Goal: Task Accomplishment & Management: Manage account settings

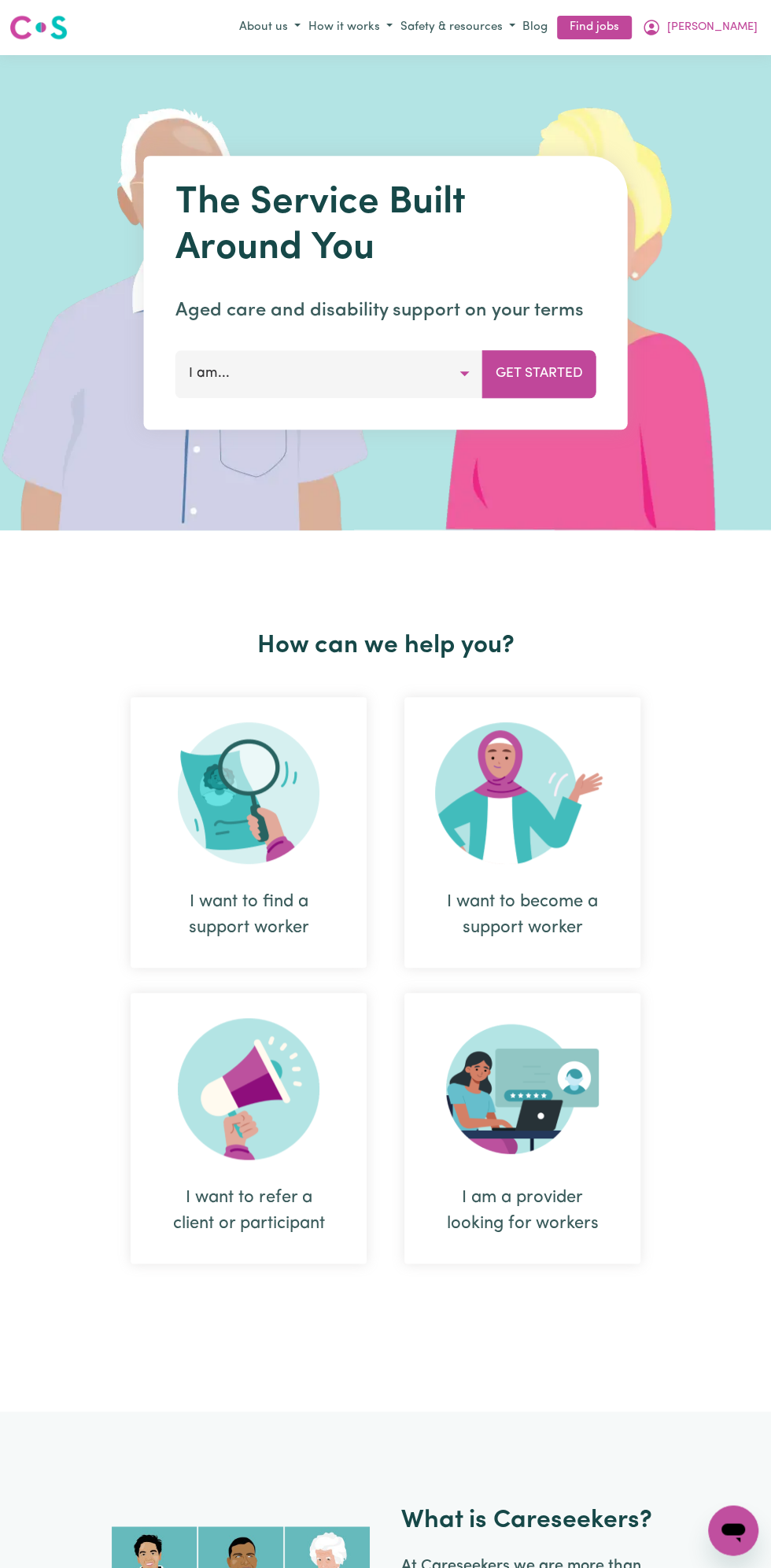
click at [730, 31] on span "[PERSON_NAME]" at bounding box center [712, 28] width 90 height 17
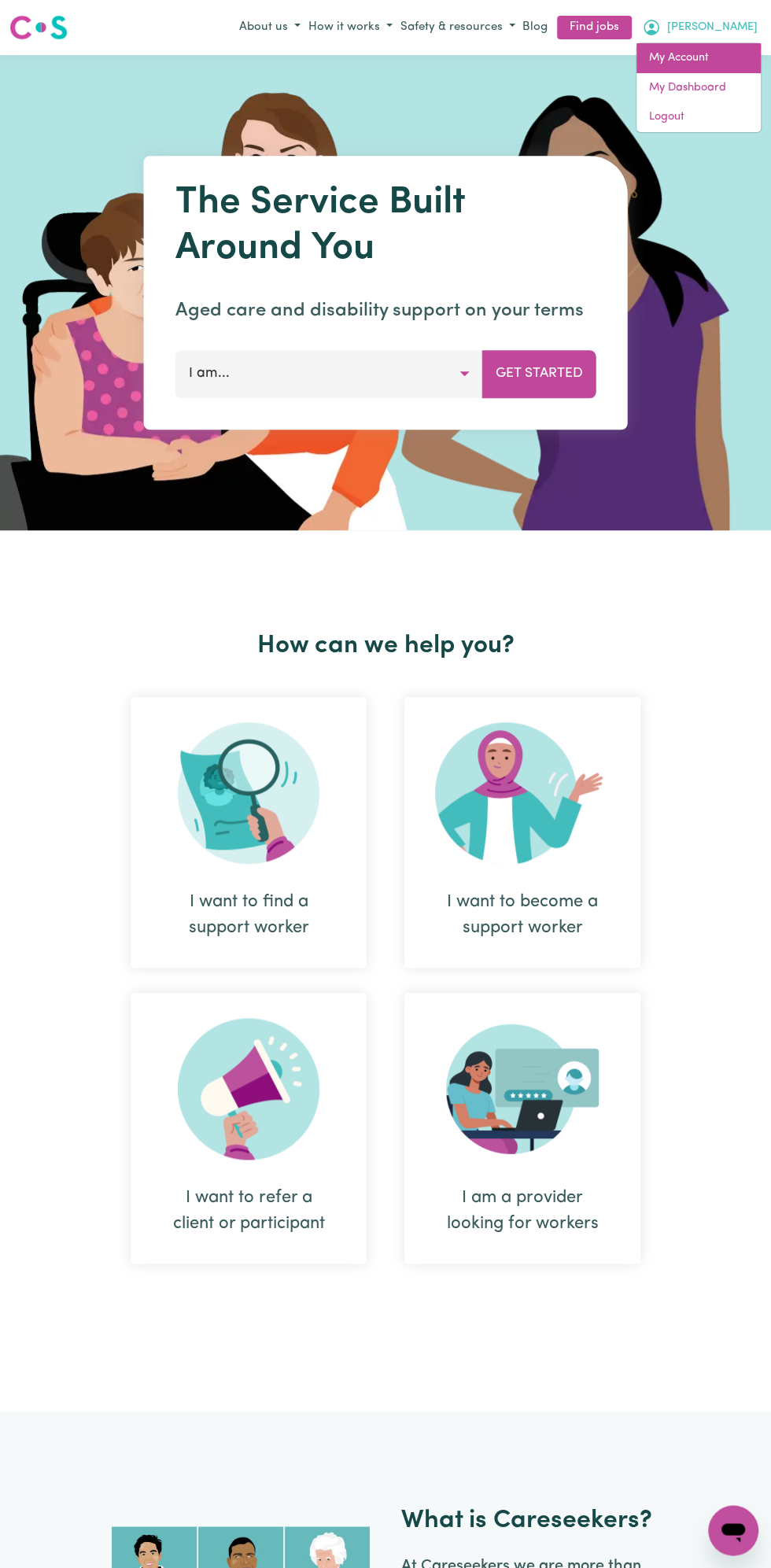
click at [702, 44] on link "My Account" at bounding box center [698, 58] width 124 height 30
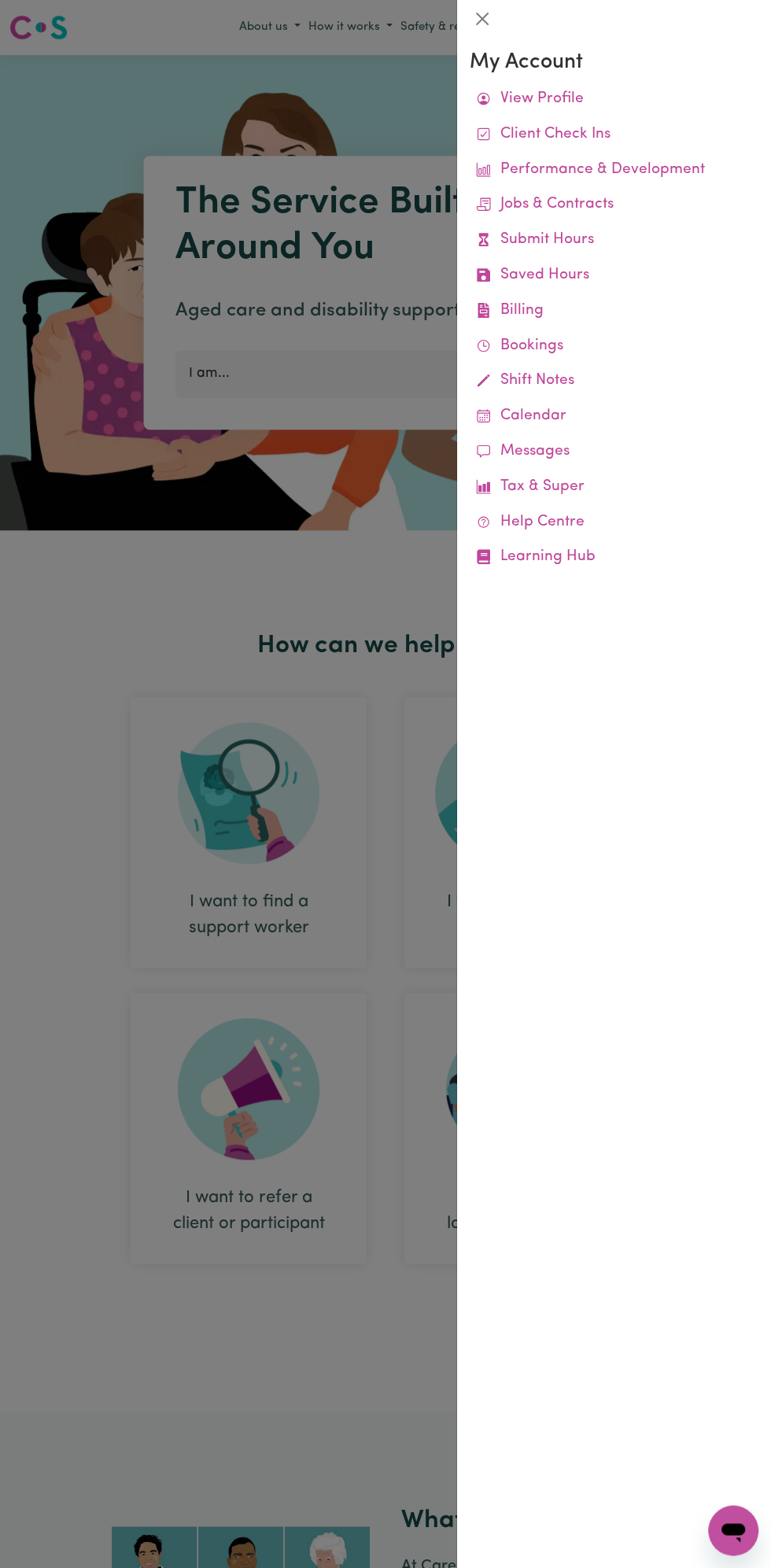
click at [565, 60] on h3 "My Account" at bounding box center [614, 62] width 288 height 25
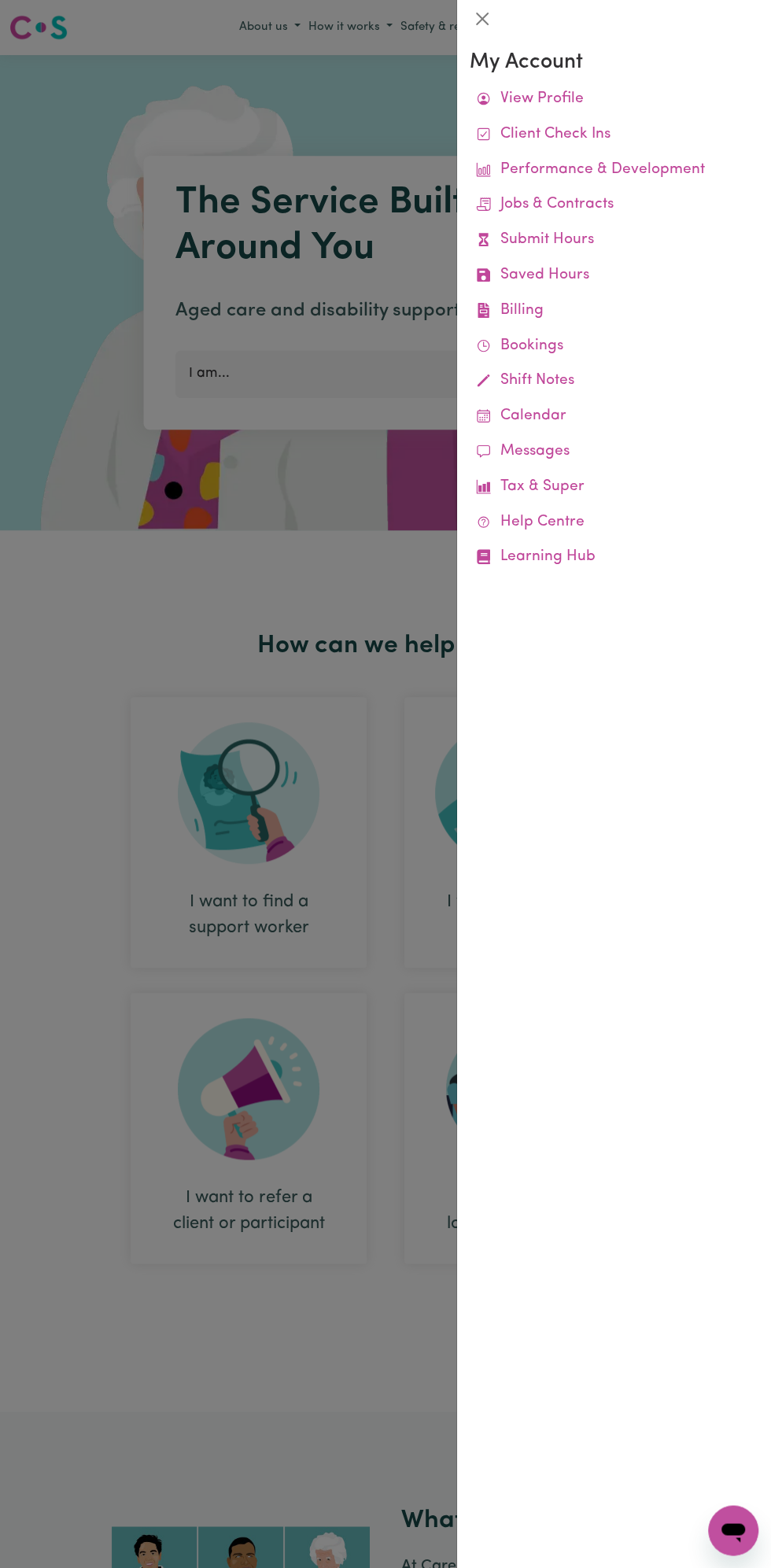
click at [550, 99] on link "View Profile" at bounding box center [614, 99] width 288 height 36
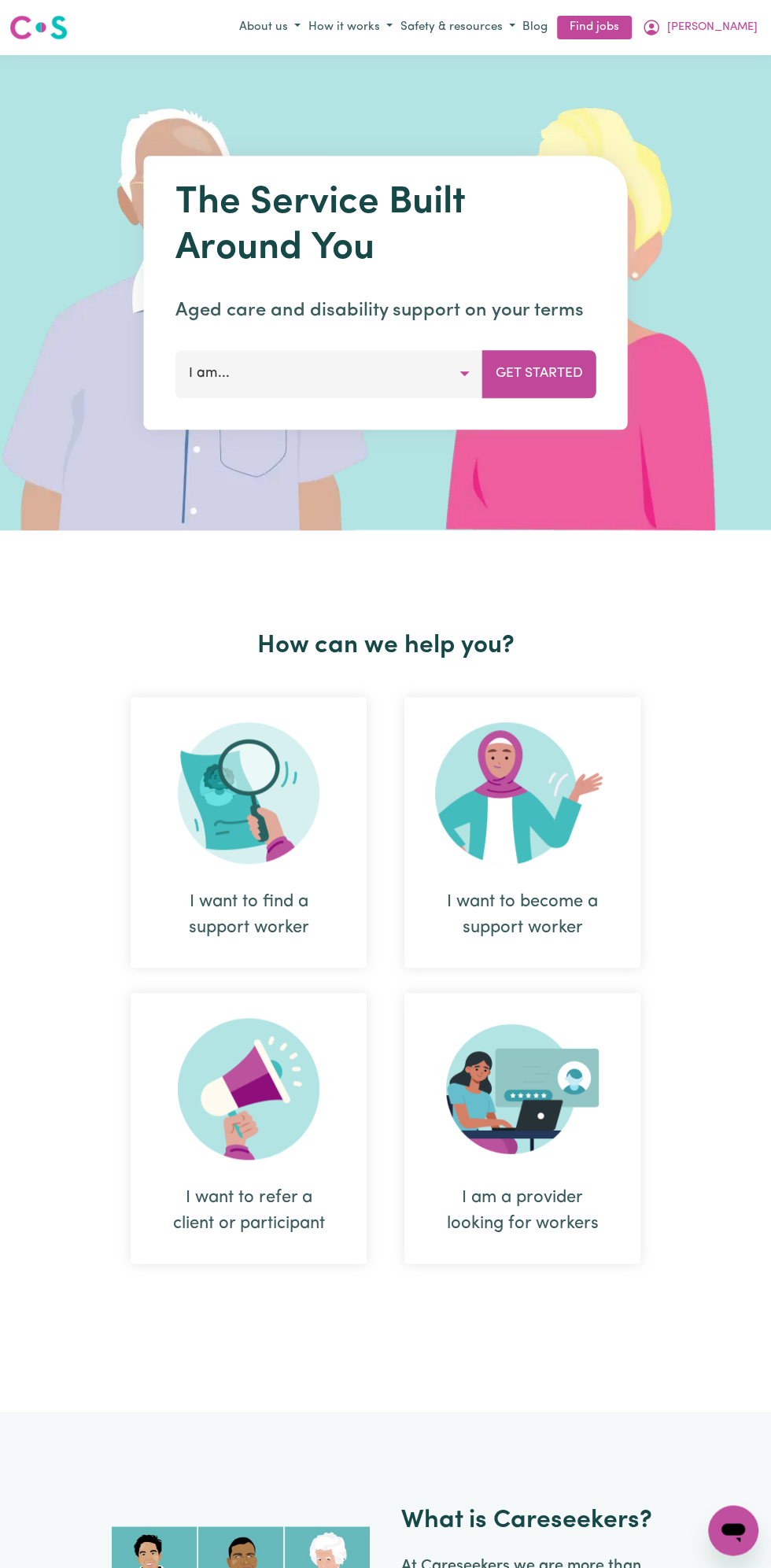
click at [751, 27] on button "[PERSON_NAME]" at bounding box center [700, 28] width 123 height 27
click at [726, 29] on span "[PERSON_NAME]" at bounding box center [712, 28] width 90 height 17
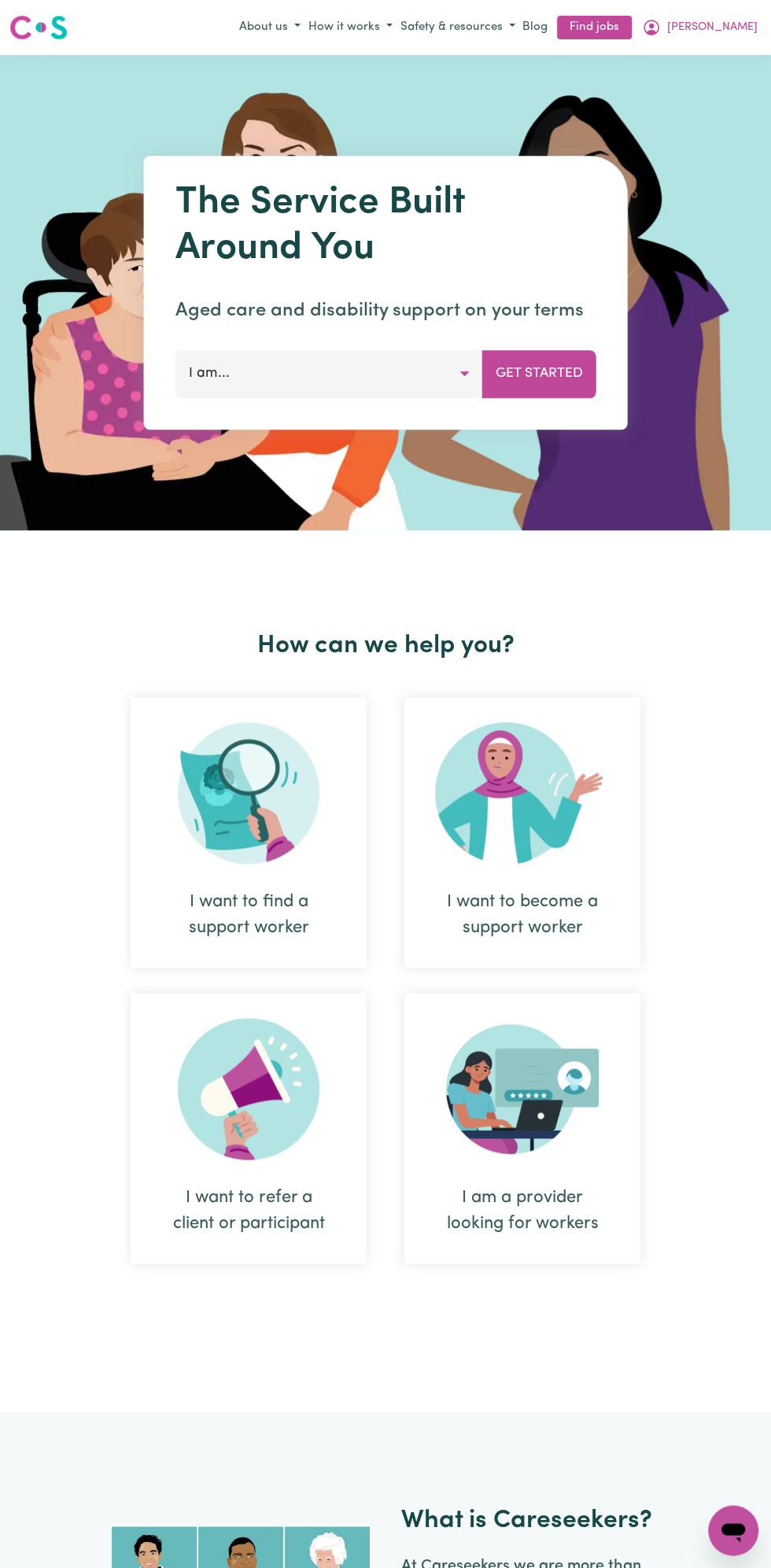
click at [723, 28] on span "[PERSON_NAME]" at bounding box center [712, 28] width 90 height 17
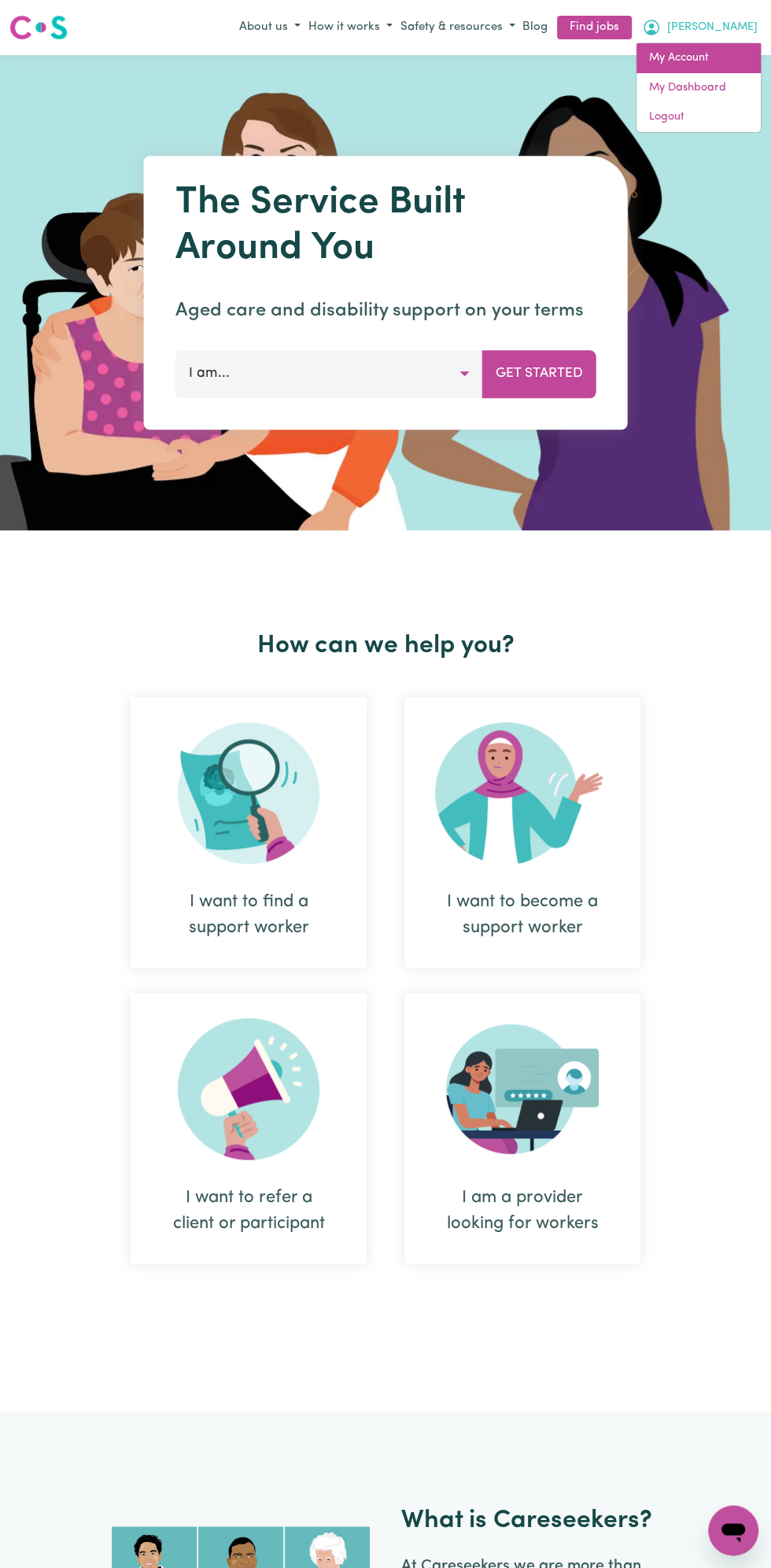
click at [695, 60] on link "My Account" at bounding box center [698, 58] width 124 height 30
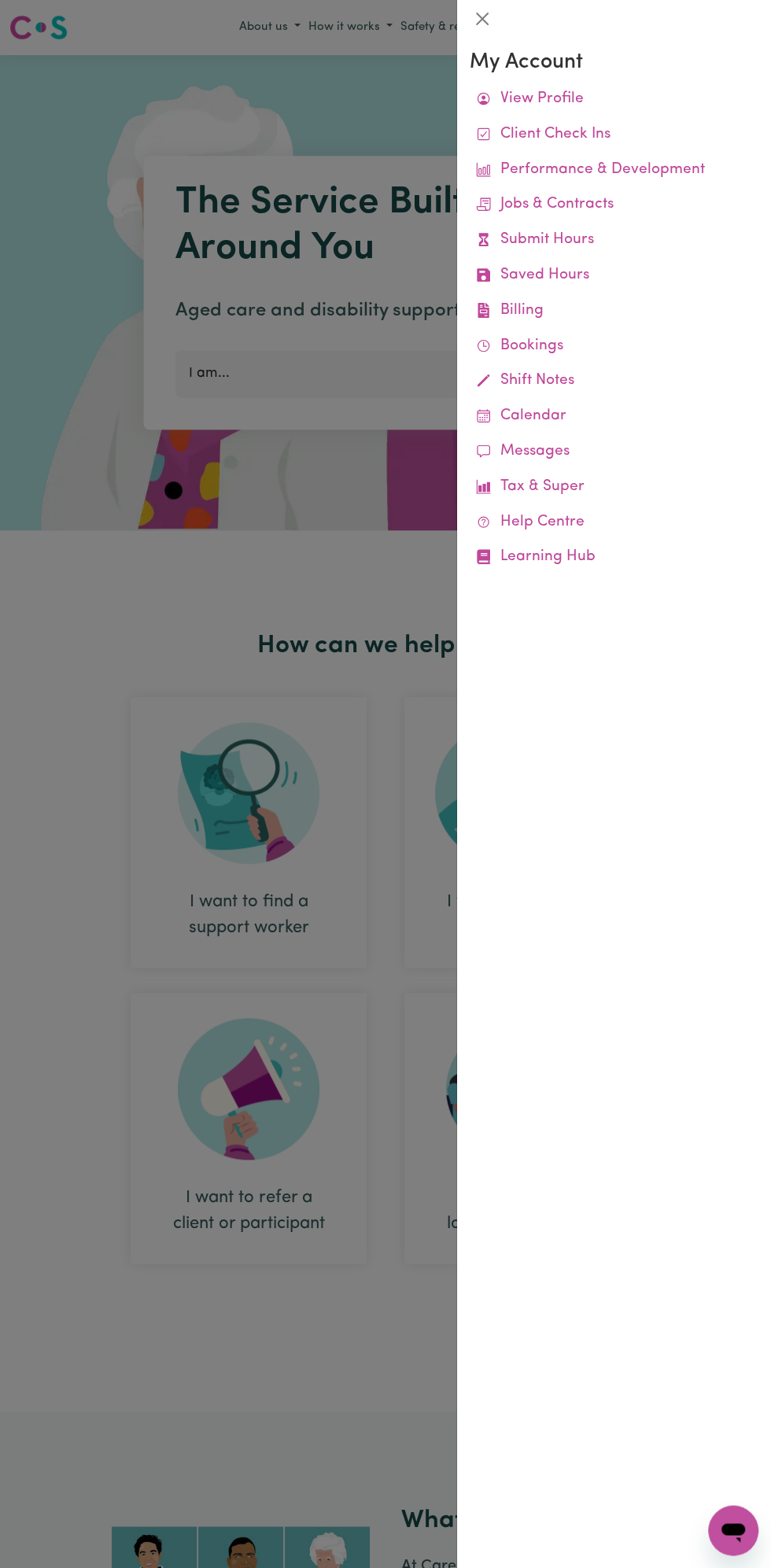
click at [585, 85] on link "View Profile" at bounding box center [614, 99] width 288 height 36
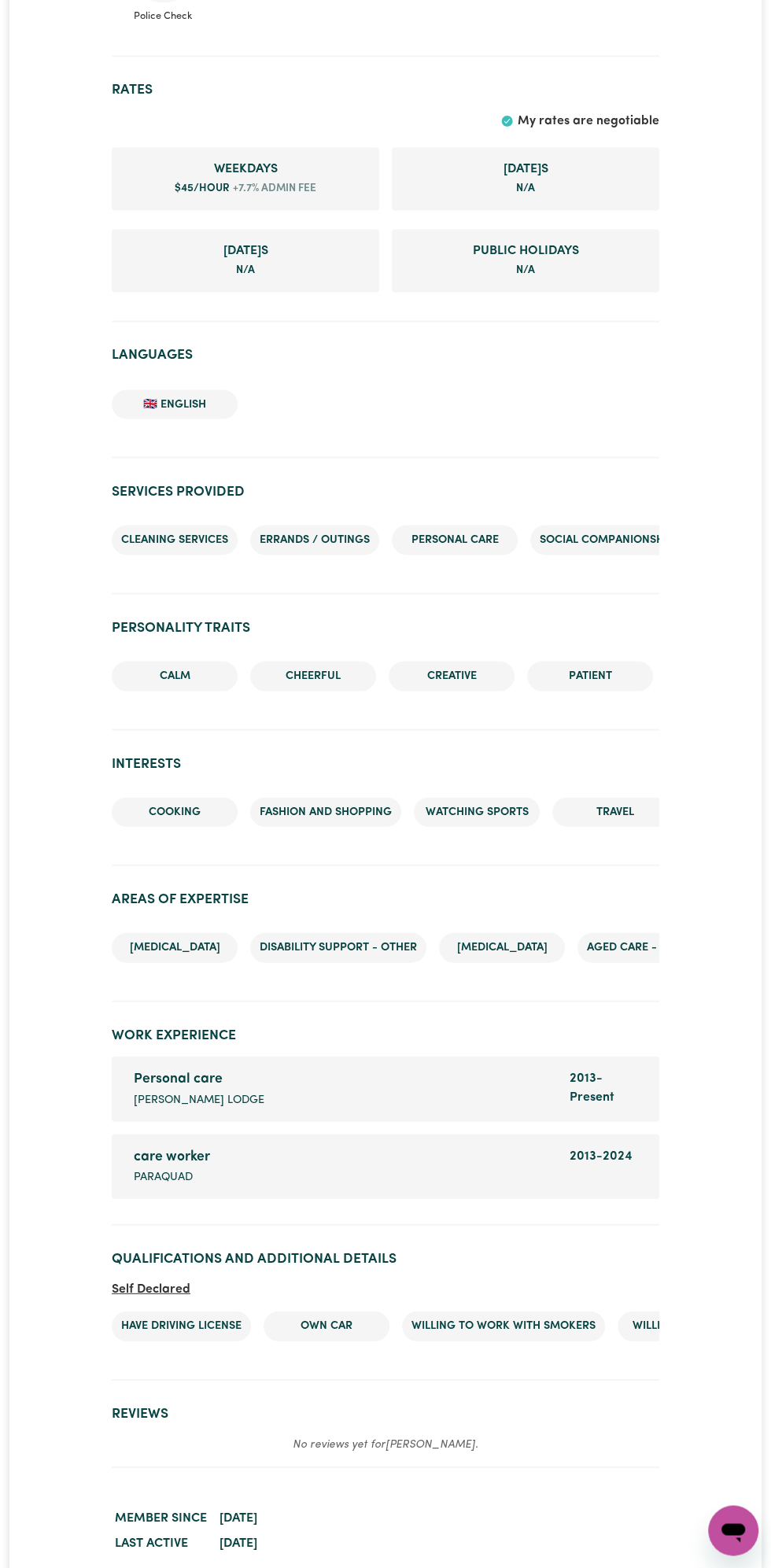
scroll to position [1060, 0]
